Goal: Navigation & Orientation: Find specific page/section

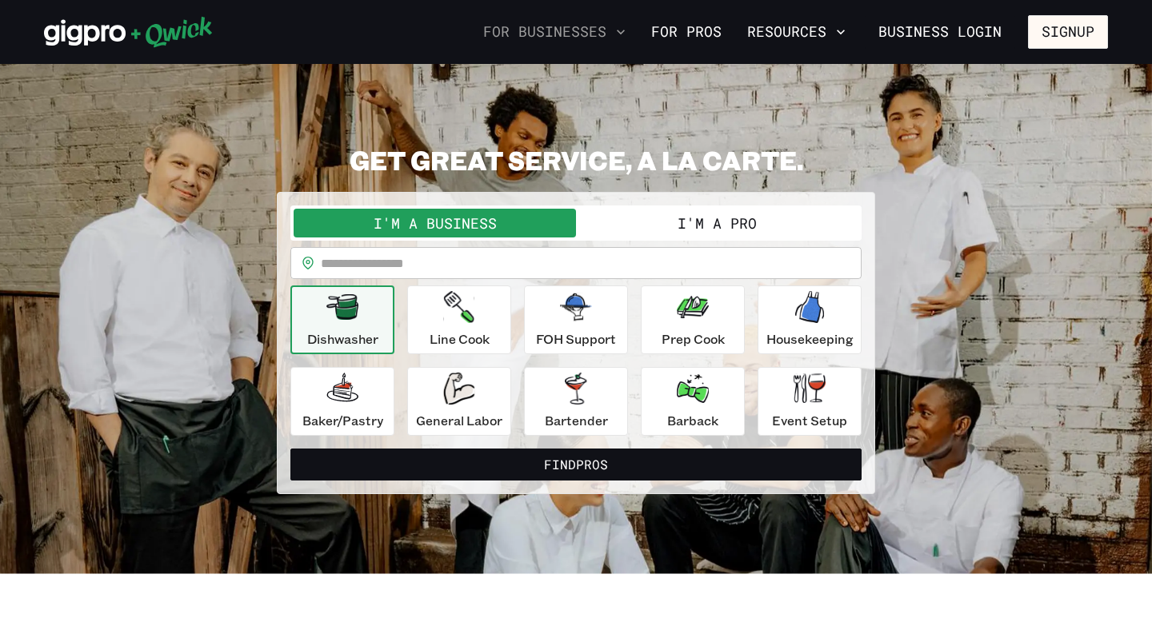
click at [621, 30] on icon "button" at bounding box center [621, 32] width 16 height 16
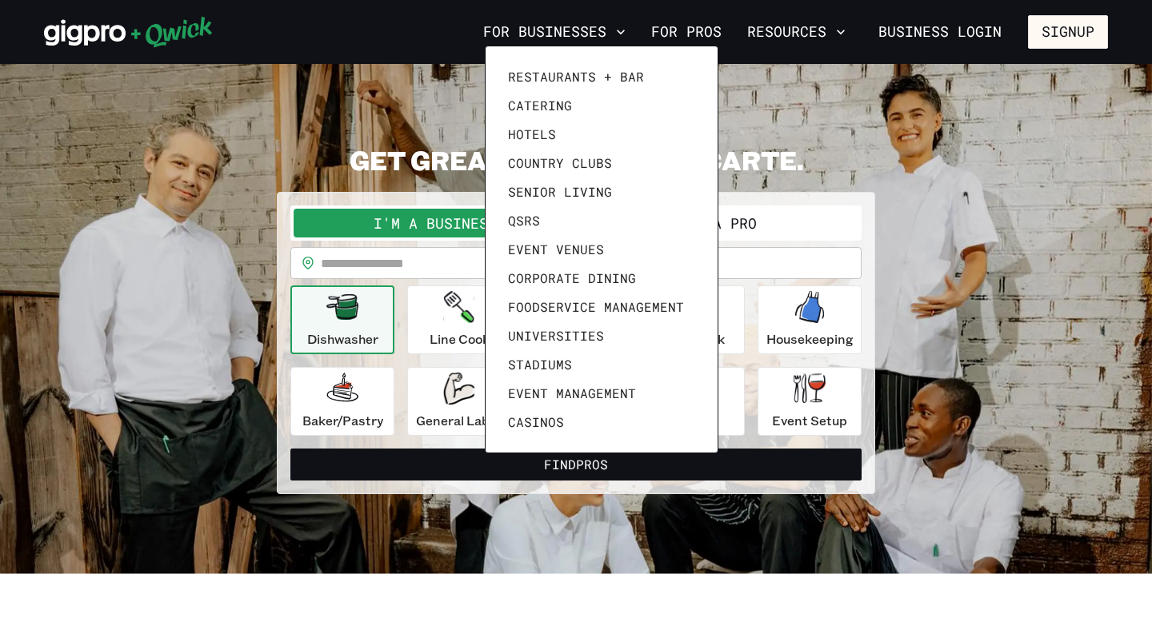
click at [623, 34] on div at bounding box center [576, 311] width 1152 height 622
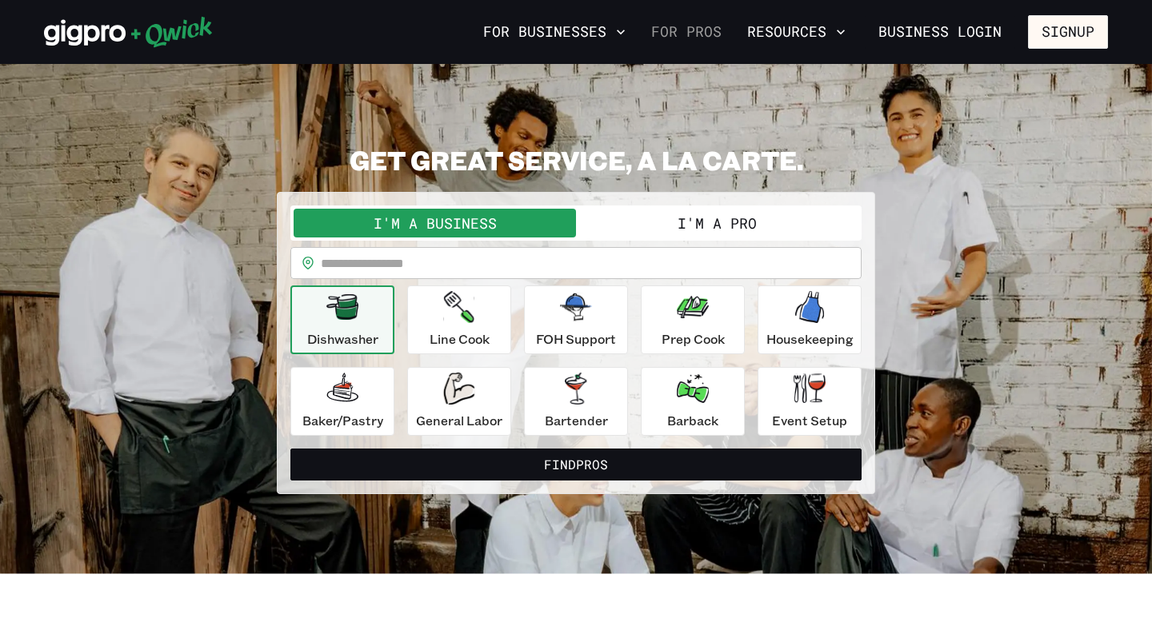
click at [687, 32] on link "For Pros" at bounding box center [686, 31] width 83 height 27
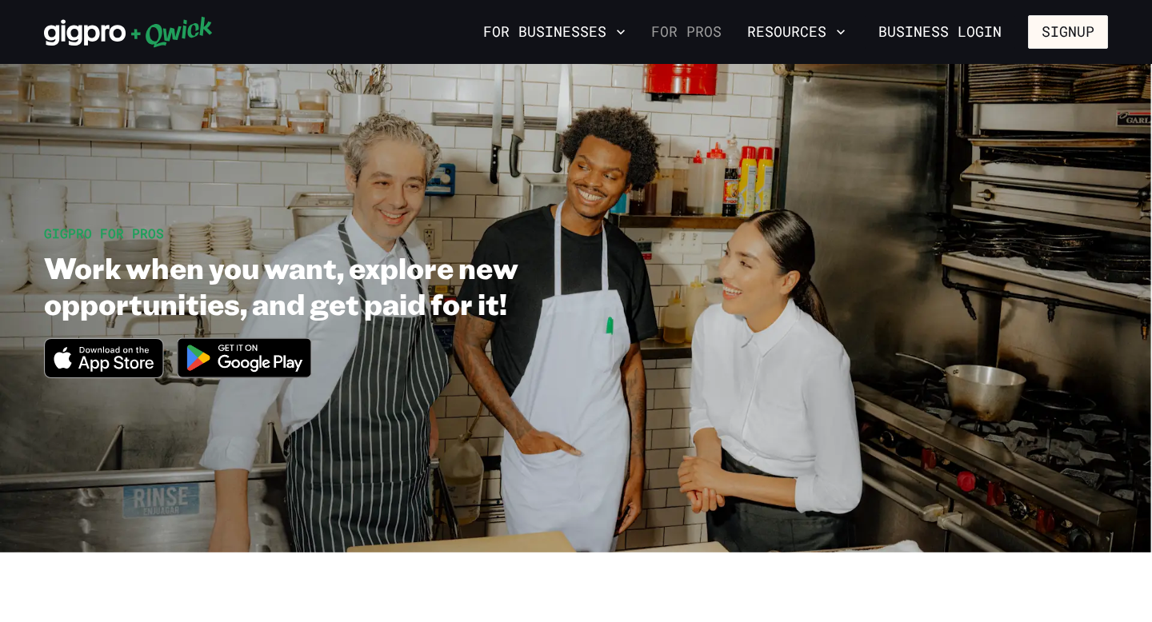
click at [693, 37] on link "For Pros" at bounding box center [686, 31] width 83 height 27
click at [836, 33] on icon "button" at bounding box center [841, 32] width 16 height 16
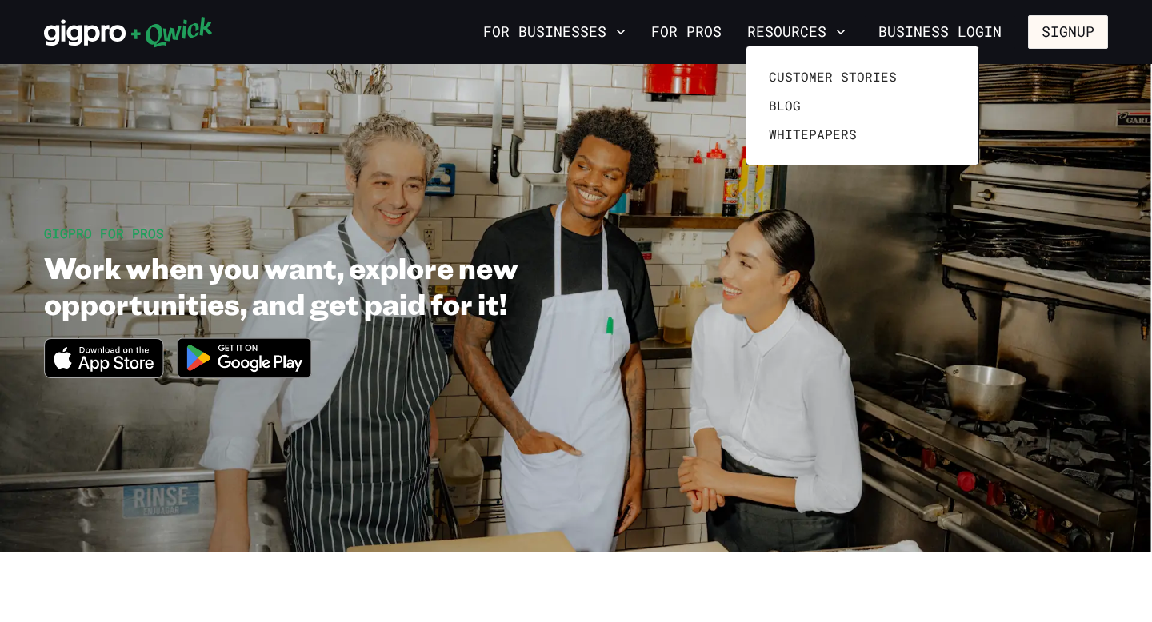
click at [836, 33] on div at bounding box center [576, 311] width 1152 height 622
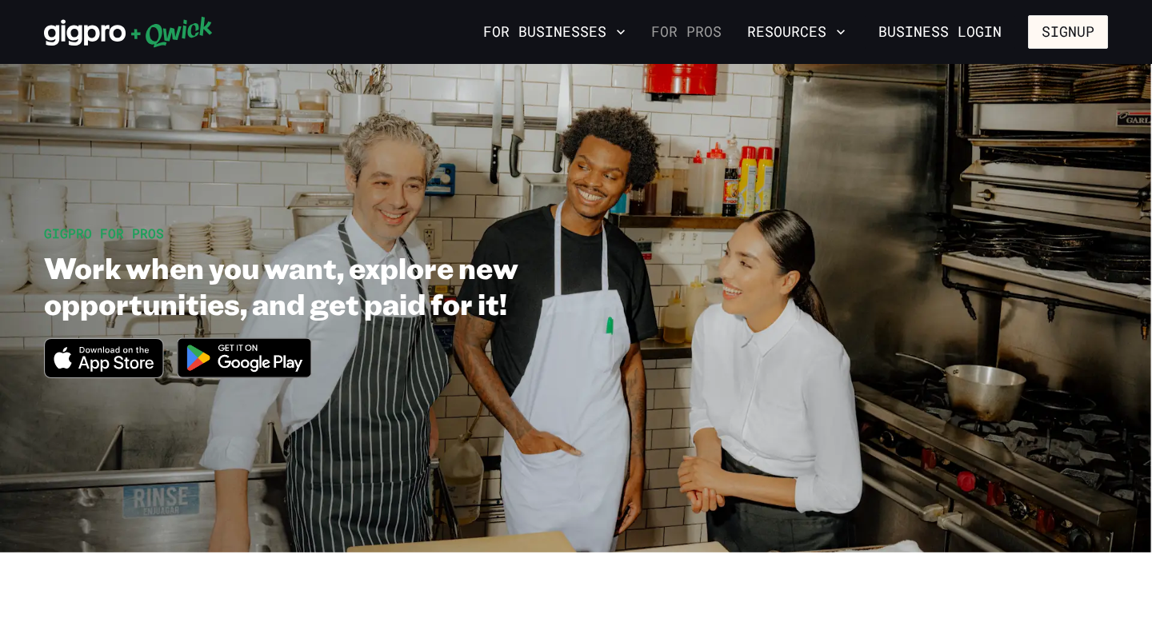
click at [717, 34] on link "For Pros" at bounding box center [686, 31] width 83 height 27
click at [629, 125] on section "GIGPRO FOR PROS Work when you want, explore new opportunities, and get paid for…" at bounding box center [576, 308] width 1152 height 489
